Goal: Information Seeking & Learning: Learn about a topic

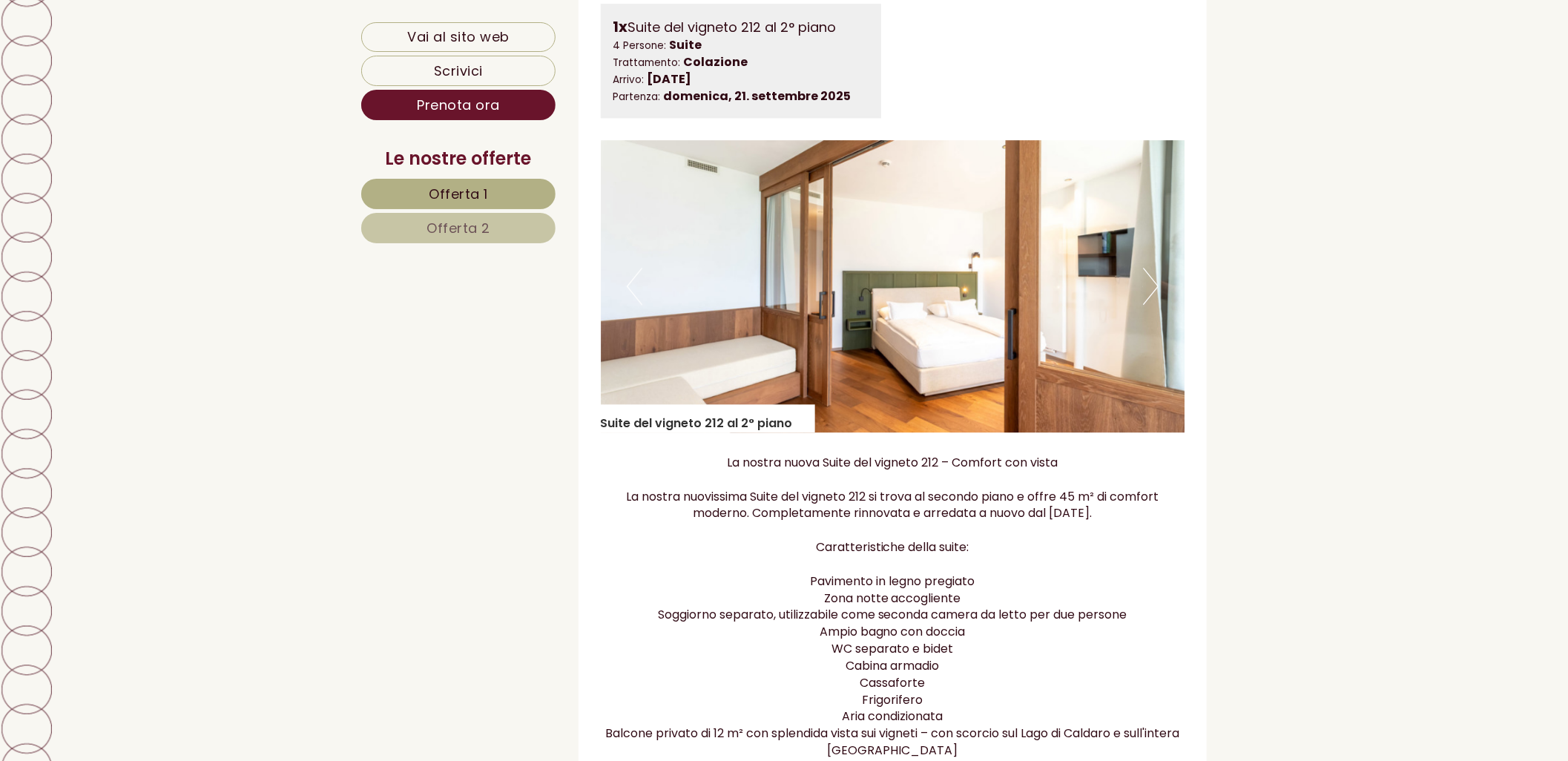
scroll to position [2390, 0]
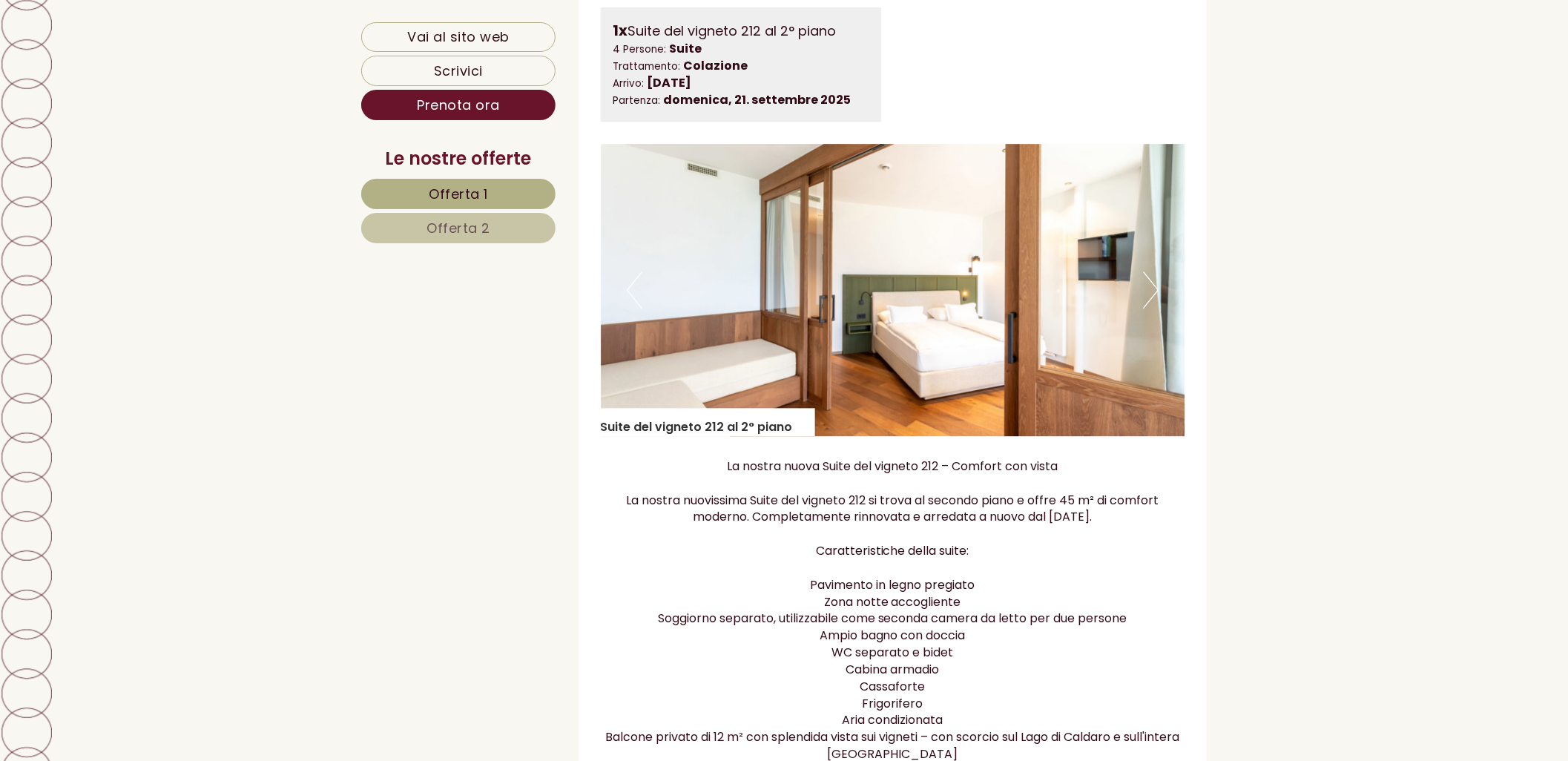
drag, startPoint x: 1354, startPoint y: 158, endPoint x: 1296, endPoint y: 90, distance: 89.4
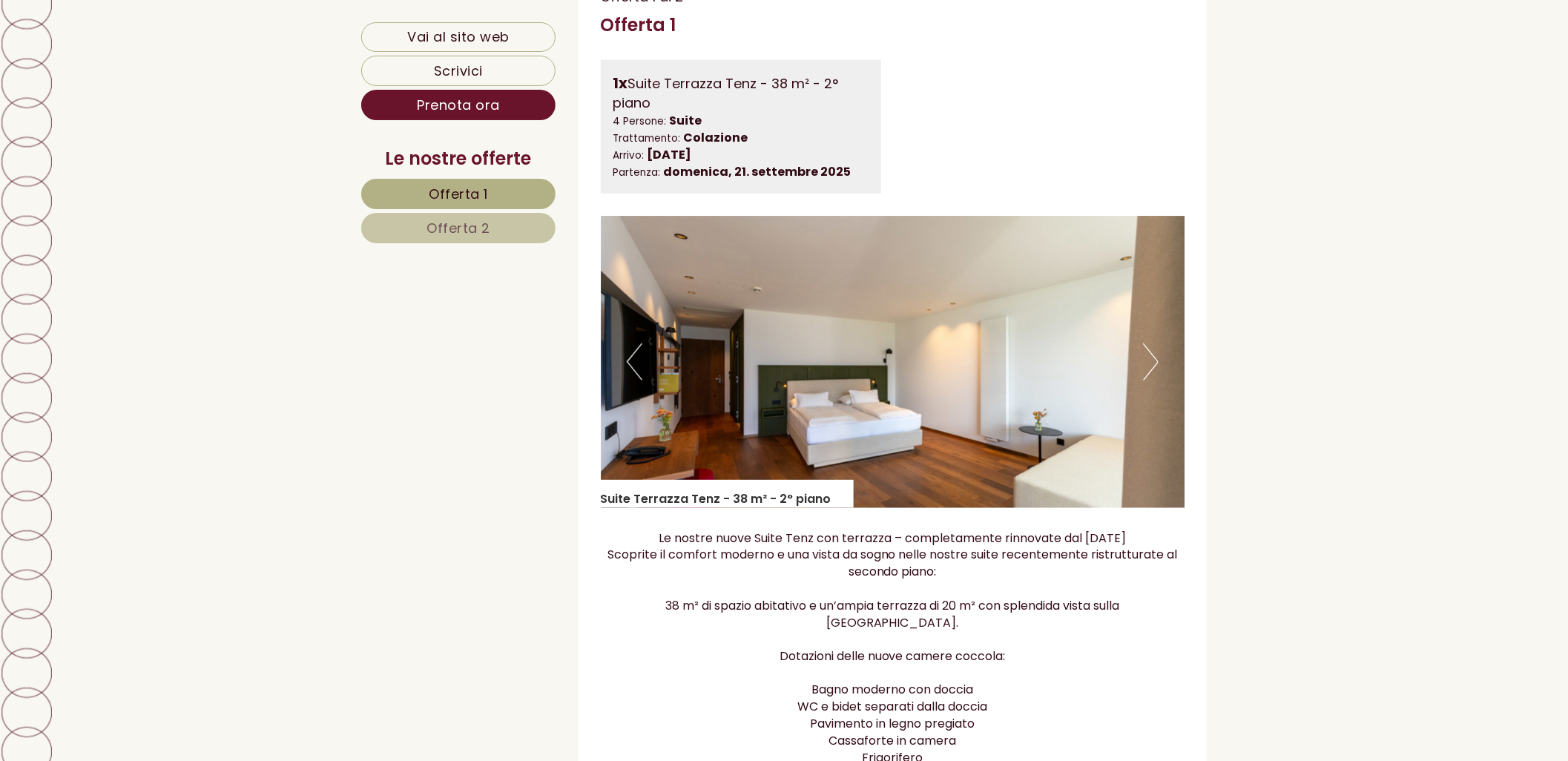
scroll to position [1072, 0]
click at [1047, 360] on button "Next" at bounding box center [1151, 363] width 16 height 37
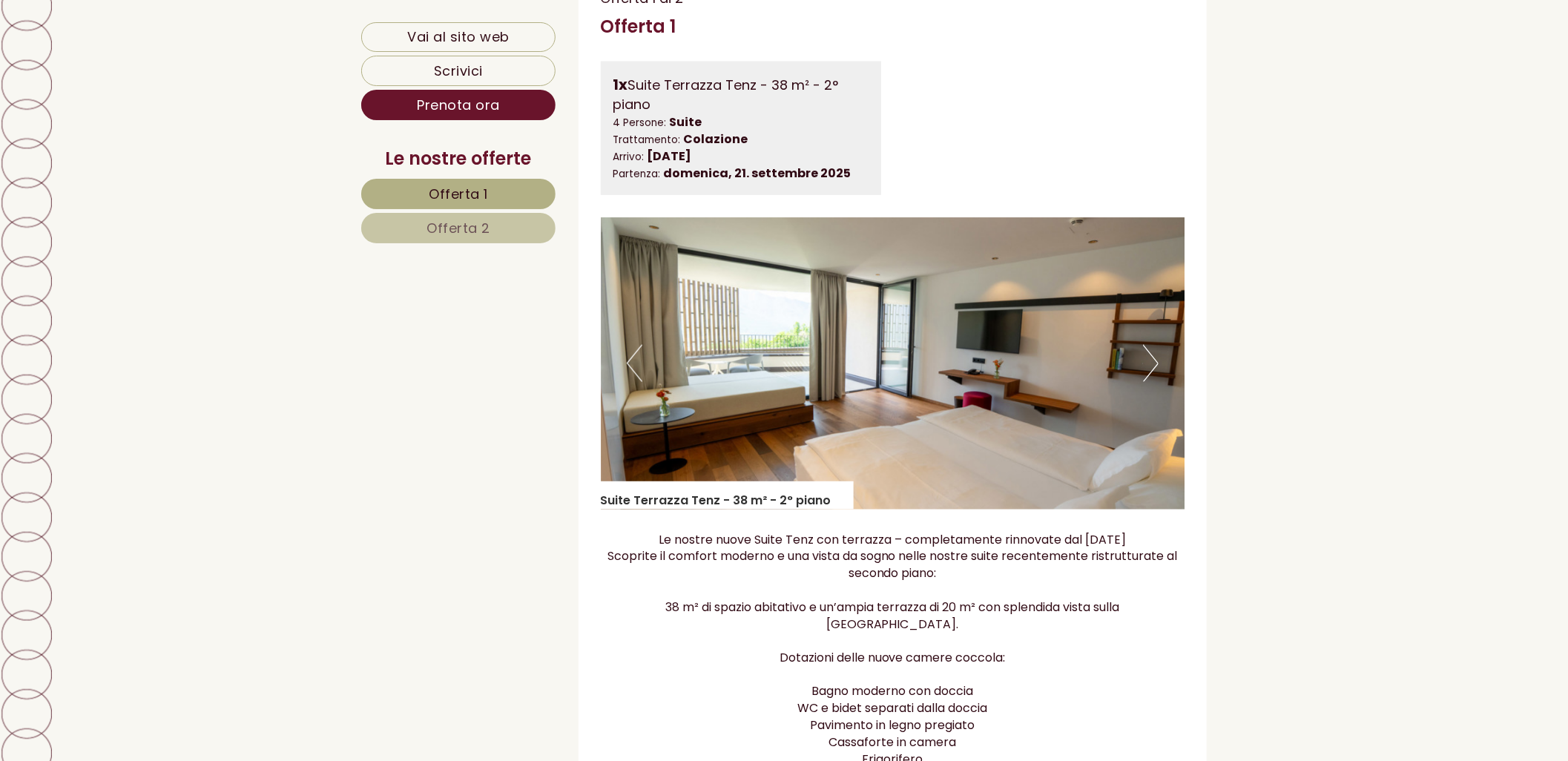
click at [1047, 360] on button "Next" at bounding box center [1151, 363] width 16 height 37
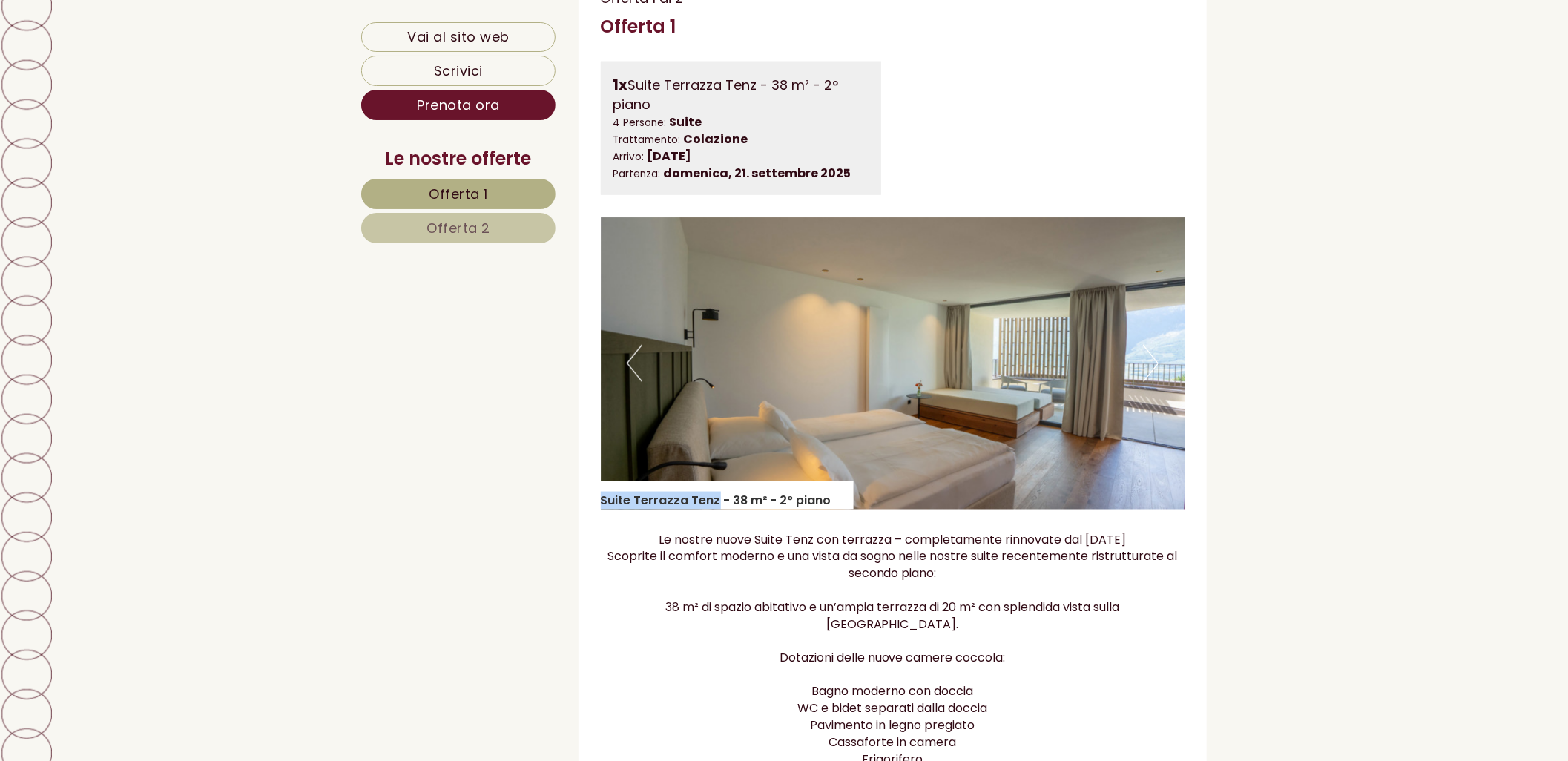
drag, startPoint x: 616, startPoint y: 498, endPoint x: 717, endPoint y: 498, distance: 101.0
click at [717, 498] on div "Offerta 1 di 2 Offerta 1 1x Suite Terrazza Tenz - 38 m² - 2° piano 4 Persone: S…" at bounding box center [893, 588] width 629 height 1243
copy div "Suite Terrazza Tenz"
click at [928, 605] on p "Le nostre nuove Suite Tenz con terrazza – completamente rinnovate dal [DATE] Sc…" at bounding box center [893, 701] width 585 height 339
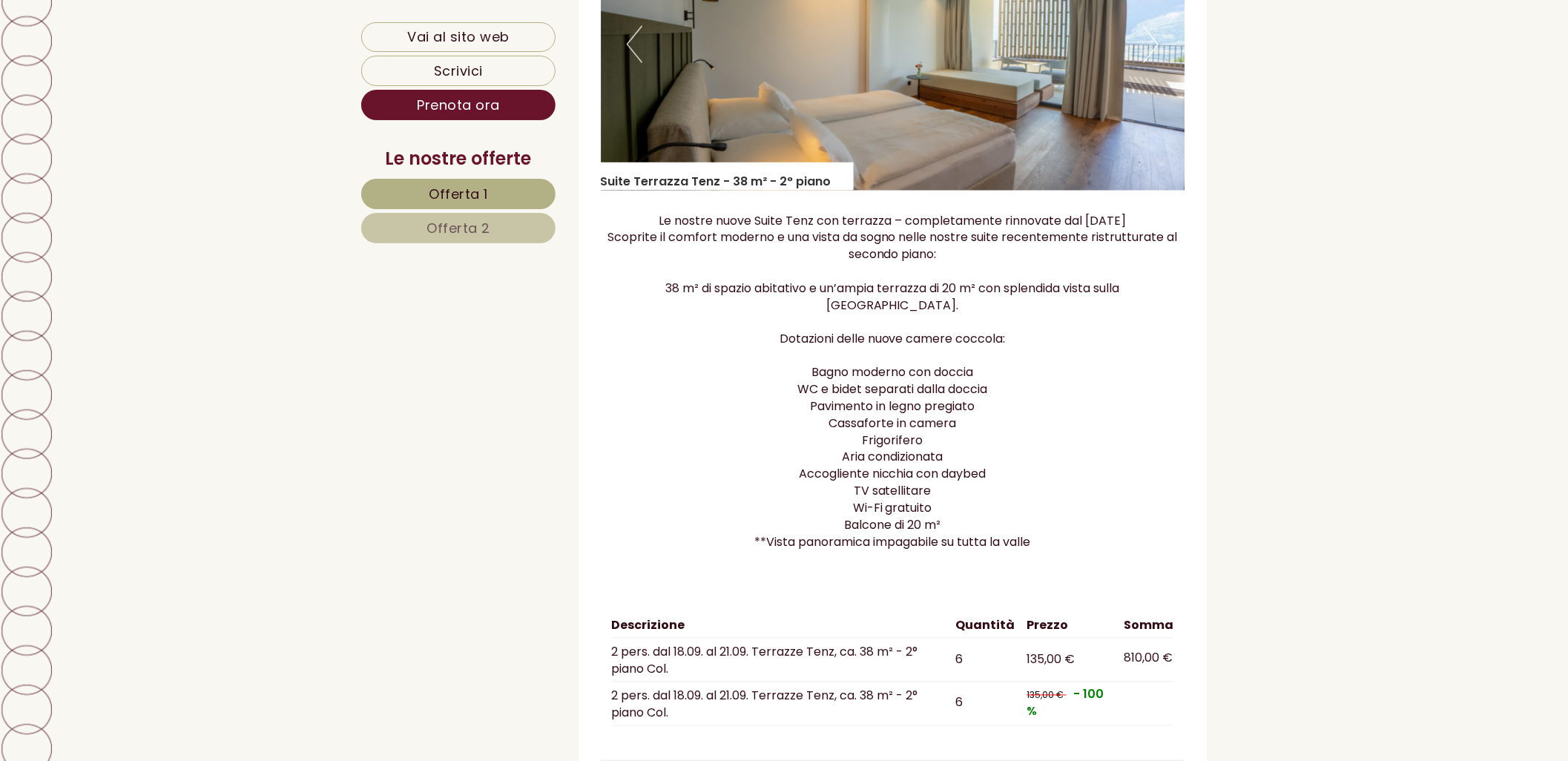
scroll to position [1351, 0]
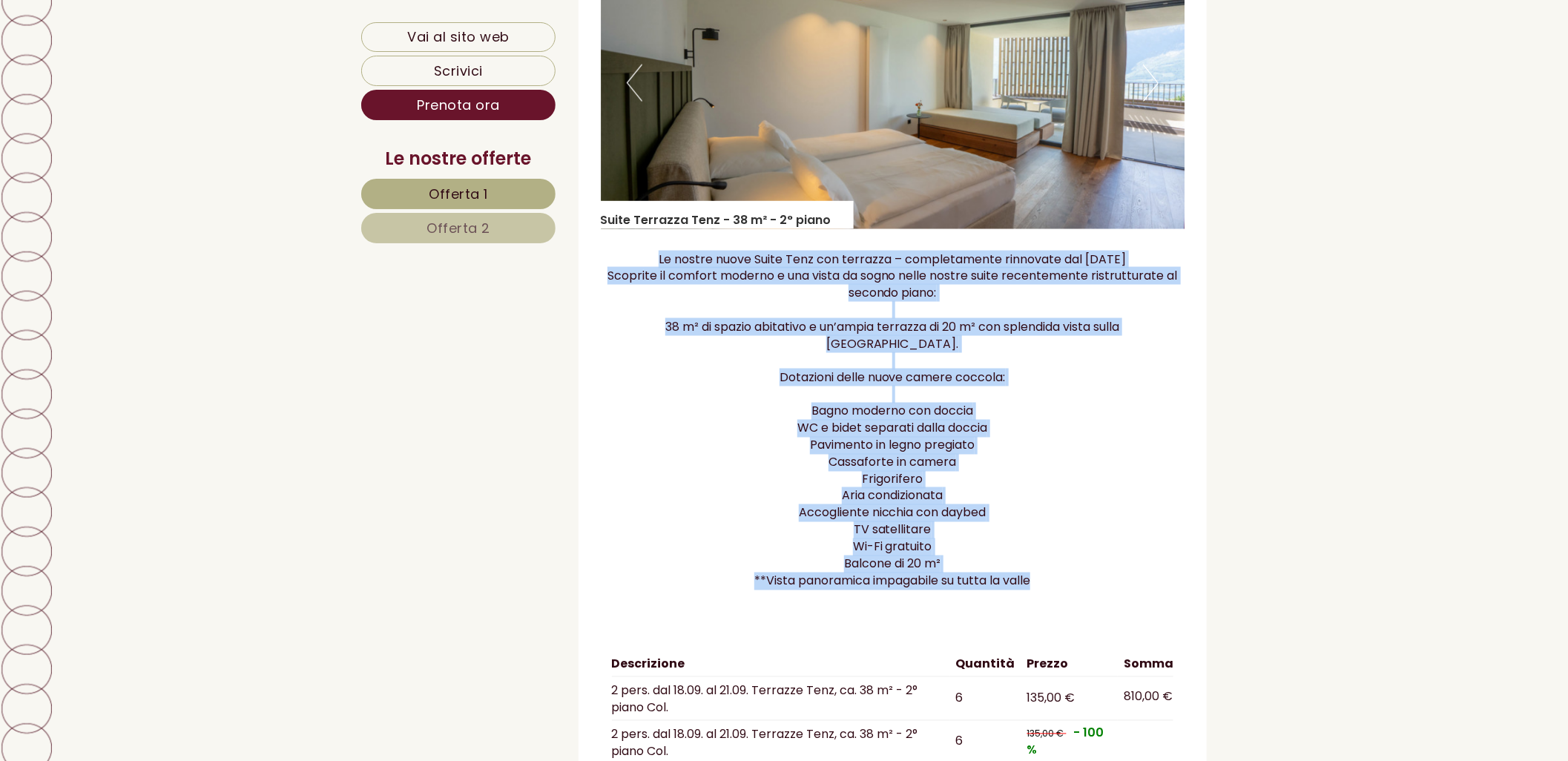
drag, startPoint x: 648, startPoint y: 258, endPoint x: 1034, endPoint y: 572, distance: 497.6
click at [1034, 572] on p "Le nostre nuove Suite Tenz con terrazza – completamente rinnovate dal [DATE] Sc…" at bounding box center [893, 421] width 585 height 339
copy p "Le nostre nuove Suite Tenz con terrazza – completamente rinnovate dal [DATE] Sc…"
click at [1047, 466] on p "Le nostre nuove Suite Tenz con terrazza – completamente rinnovate dal [DATE] Sc…" at bounding box center [893, 421] width 585 height 339
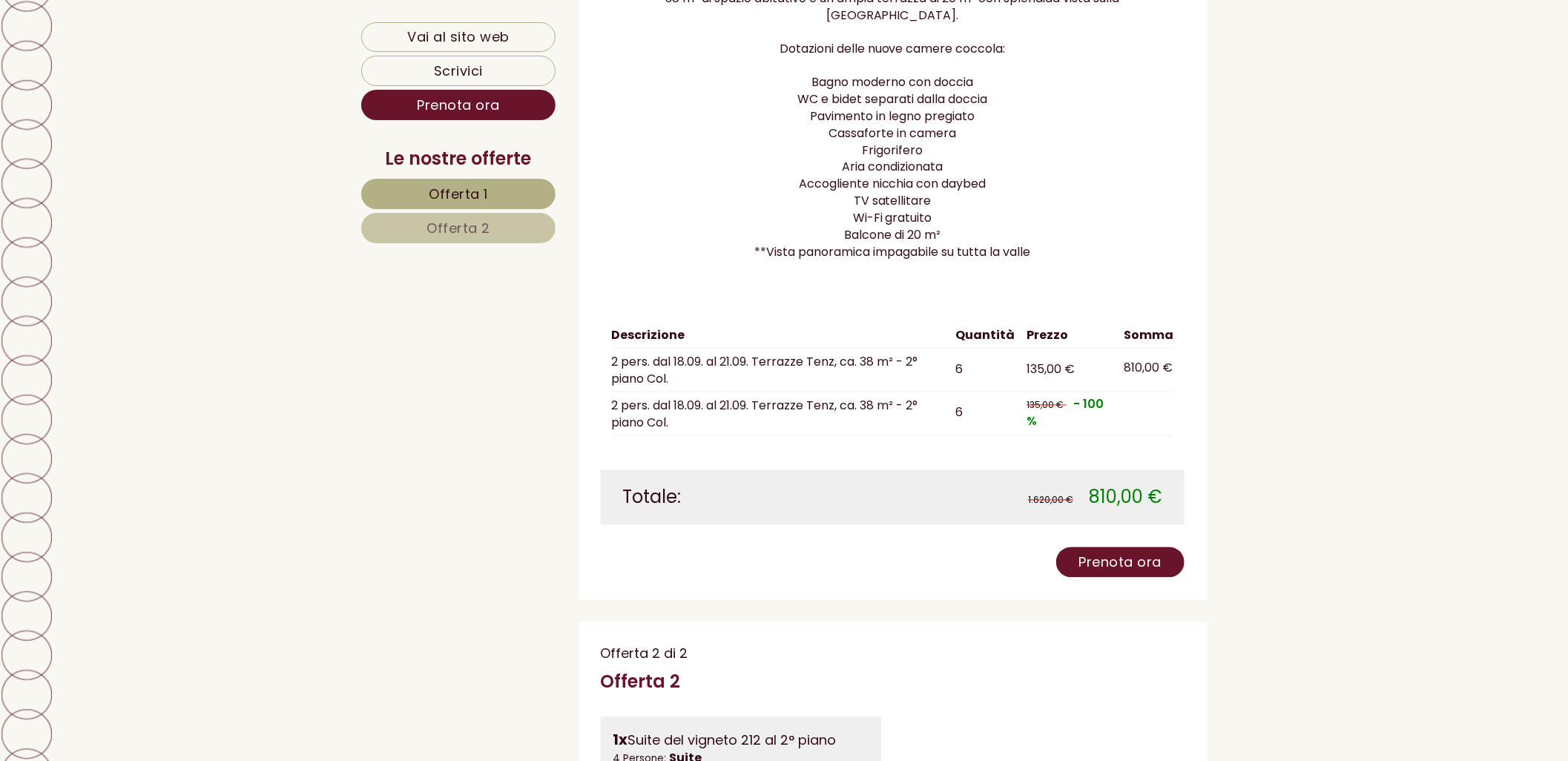
scroll to position [1681, 0]
